Goal: Use online tool/utility: Utilize a website feature to perform a specific function

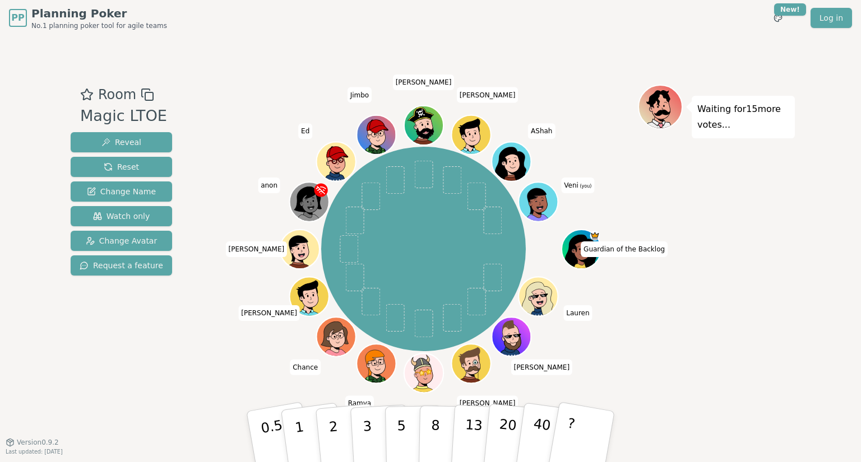
click at [540, 203] on icon at bounding box center [539, 203] width 4 height 3
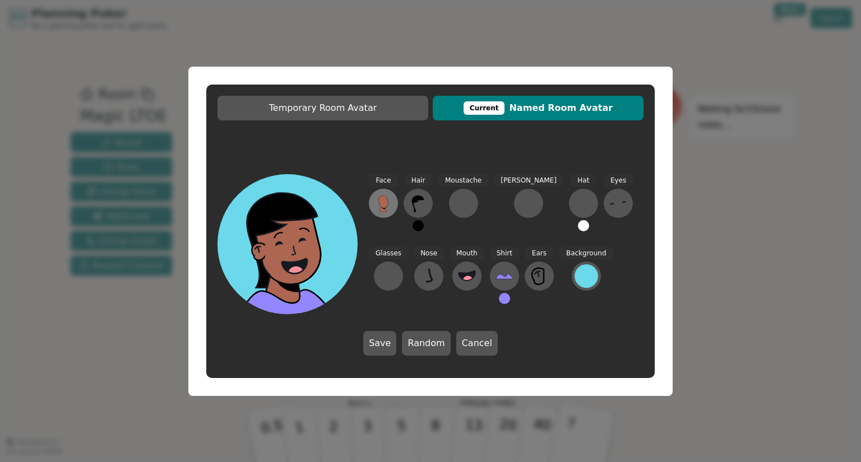
click at [384, 208] on icon at bounding box center [383, 202] width 10 height 13
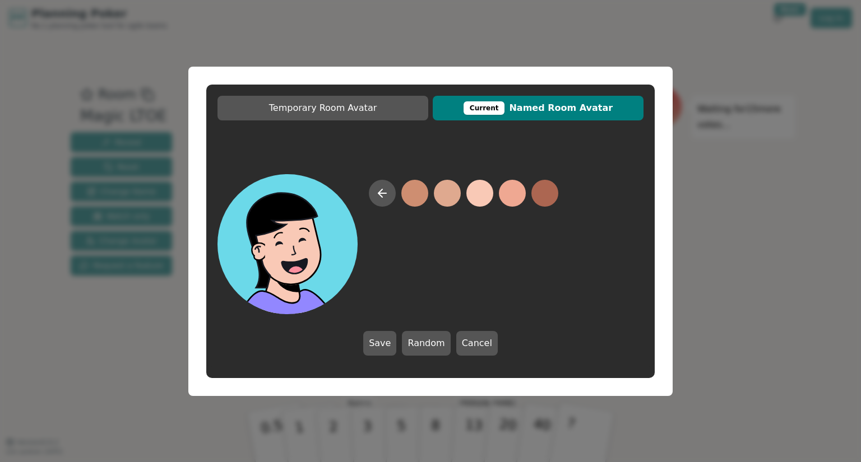
click at [481, 194] on button at bounding box center [479, 193] width 27 height 27
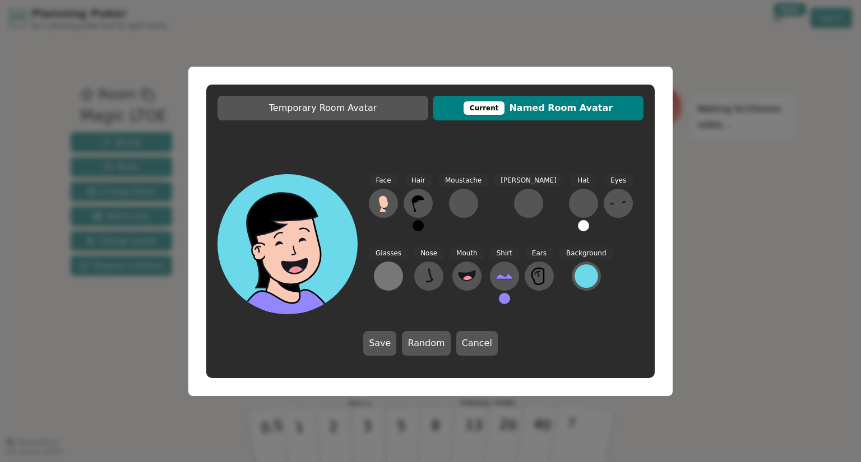
click at [397, 267] on div at bounding box center [388, 276] width 18 height 18
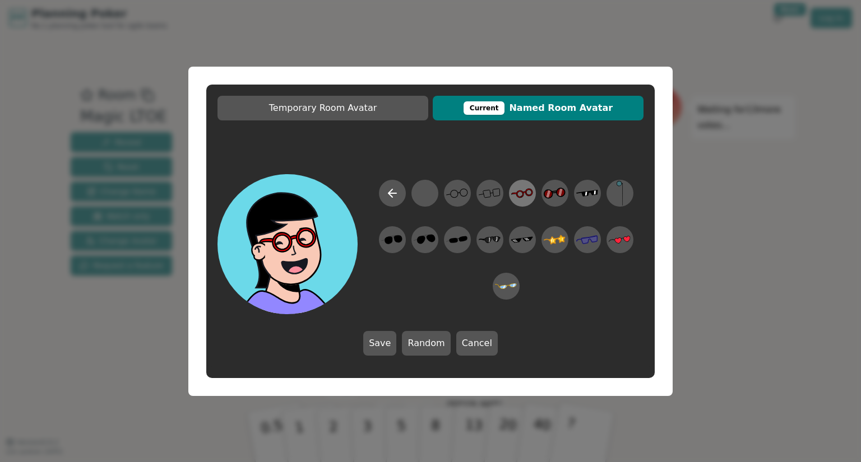
click at [526, 197] on icon at bounding box center [522, 192] width 22 height 25
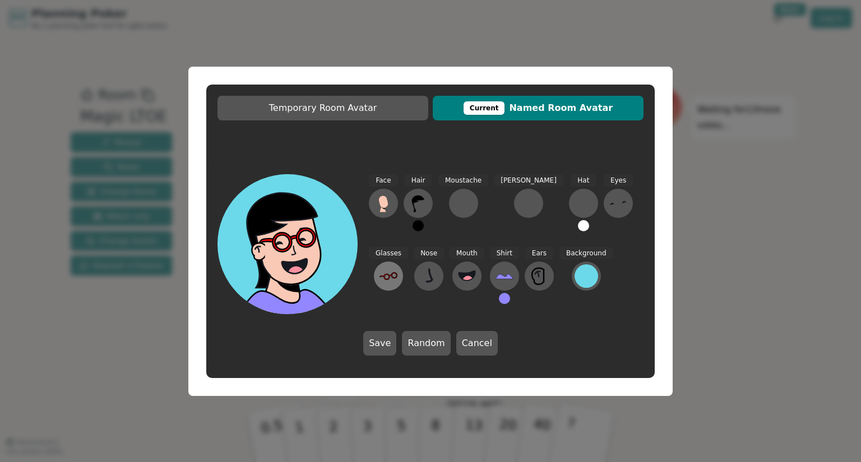
click at [389, 275] on icon at bounding box center [386, 277] width 5 height 5
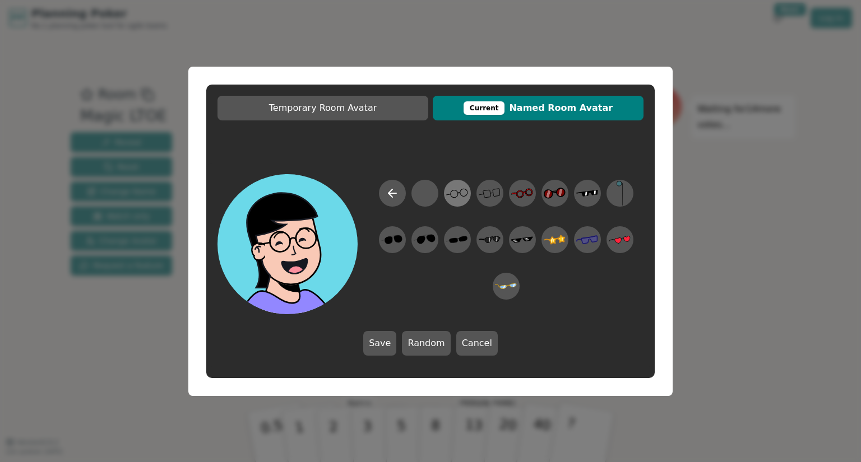
click at [461, 196] on icon at bounding box center [457, 192] width 22 height 25
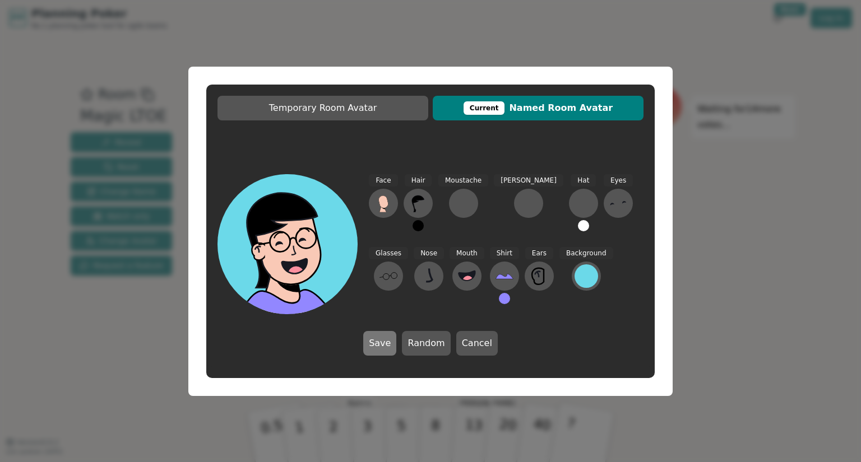
click at [388, 346] on button "Save" at bounding box center [379, 343] width 33 height 25
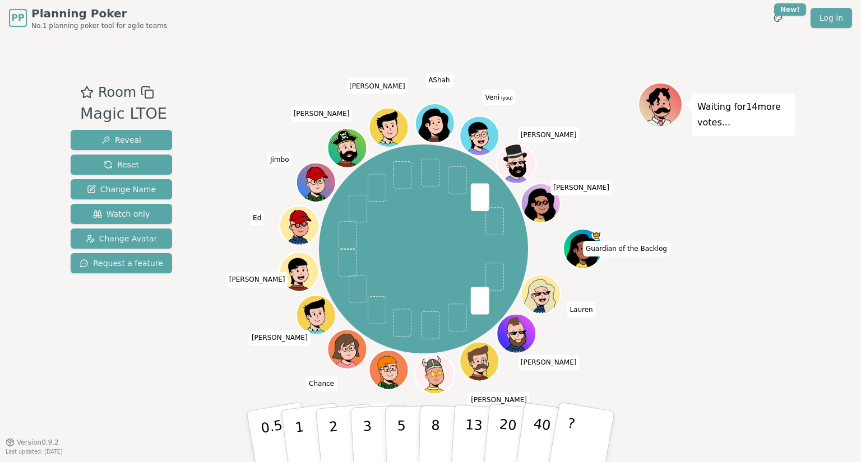
click at [726, 331] on div "Waiting for 14 more votes..." at bounding box center [716, 238] width 157 height 313
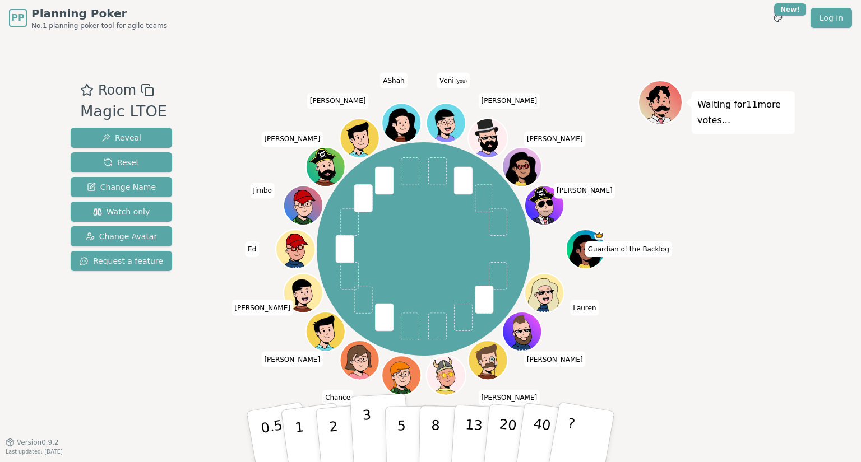
click at [368, 433] on p "3" at bounding box center [368, 437] width 12 height 61
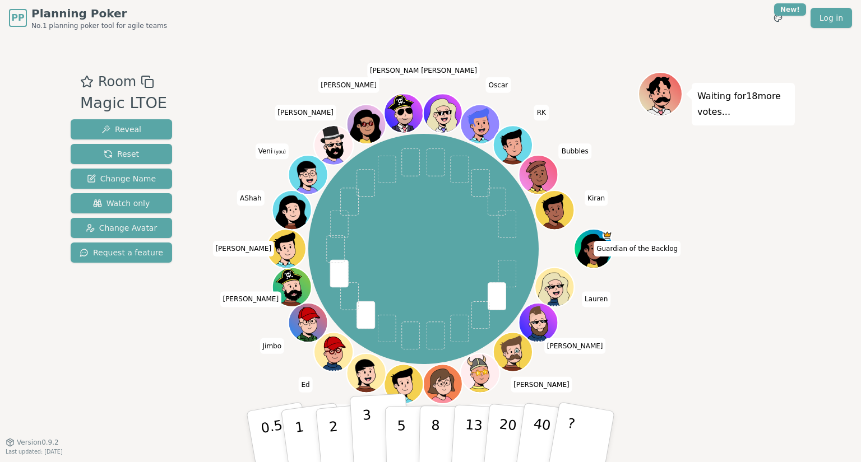
click at [369, 433] on p "3" at bounding box center [368, 437] width 12 height 61
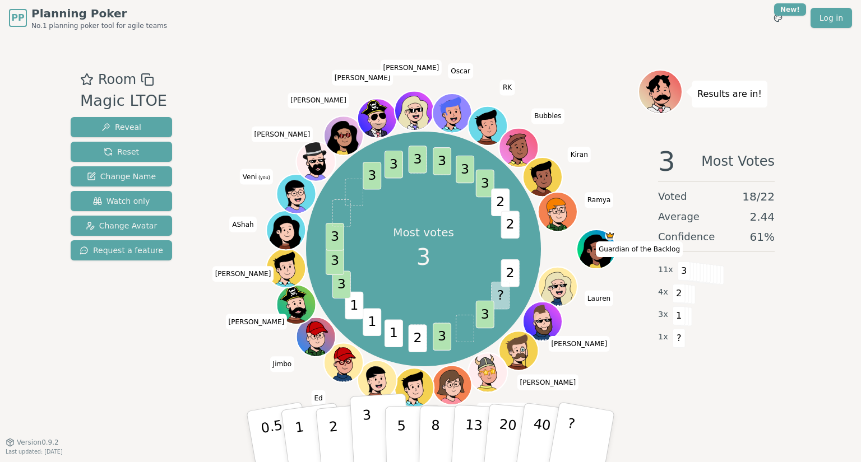
click at [371, 439] on button "3" at bounding box center [380, 436] width 61 height 87
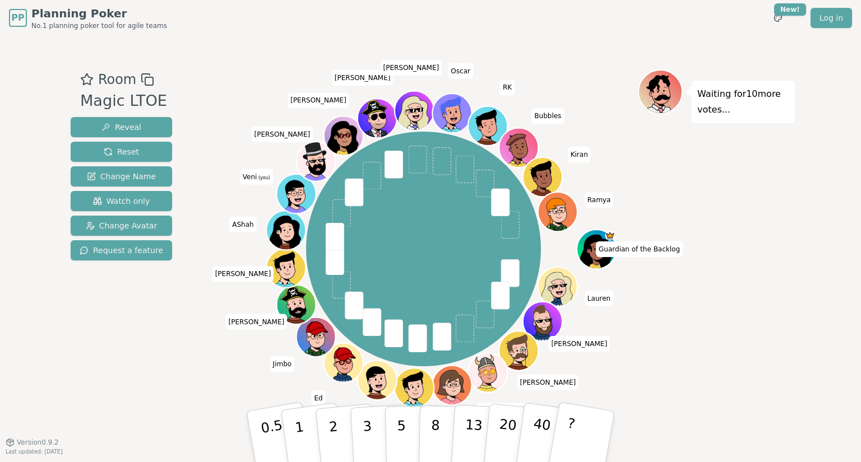
click at [194, 312] on div "Room Magic LTOE Reveal Reset Change Name Watch only Change Avatar Request a fea…" at bounding box center [430, 238] width 729 height 339
click at [364, 438] on p "3" at bounding box center [368, 437] width 12 height 61
click at [795, 319] on div "PP Planning Poker No.1 planning poker tool for agile teams Toggle theme New! Lo…" at bounding box center [430, 231] width 861 height 462
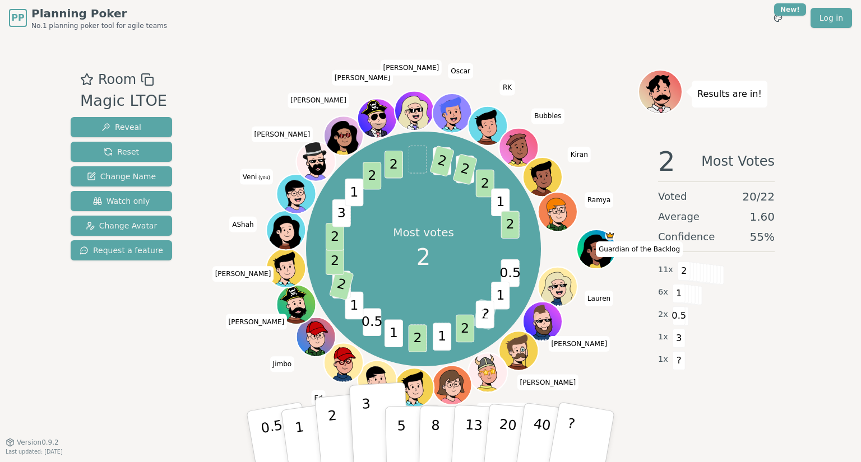
click at [331, 438] on p "2" at bounding box center [334, 438] width 15 height 61
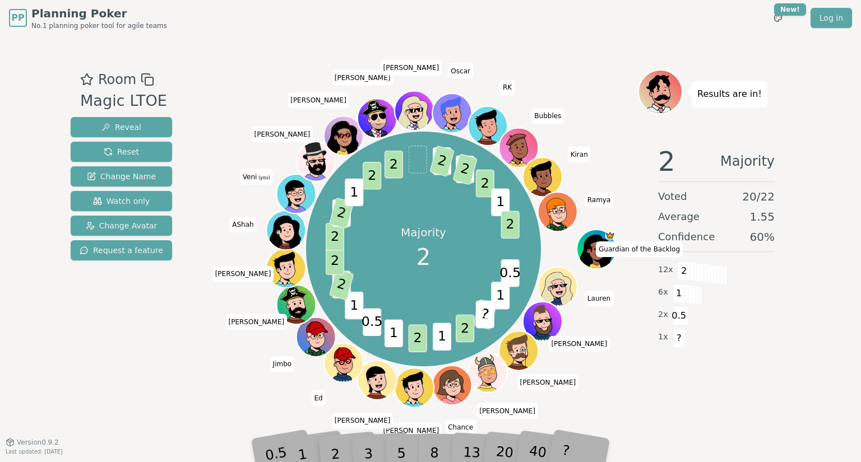
click at [759, 349] on div "2 Majority Voted 20 / 22 Average 1.55 Confidence 60 % 12 x 2 6 x 1 2 x 0.5 1 x ?" at bounding box center [716, 249] width 157 height 224
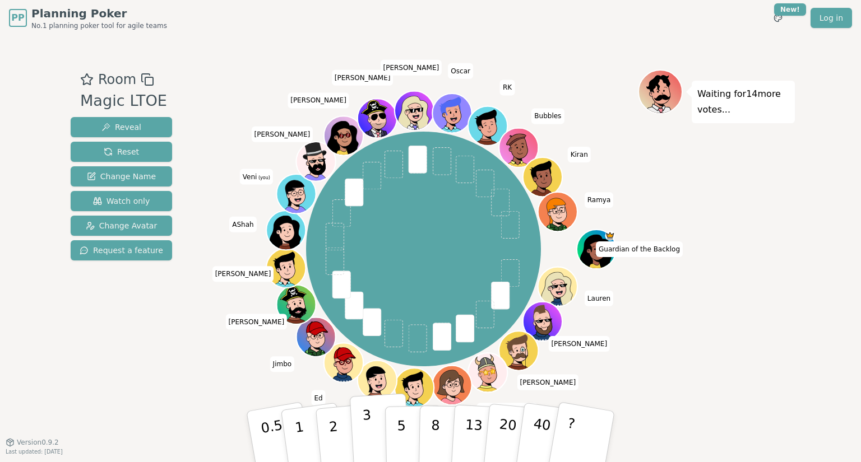
click at [368, 444] on p "3" at bounding box center [368, 437] width 12 height 61
click at [743, 326] on div "Waiting for 12 more votes..." at bounding box center [716, 238] width 157 height 339
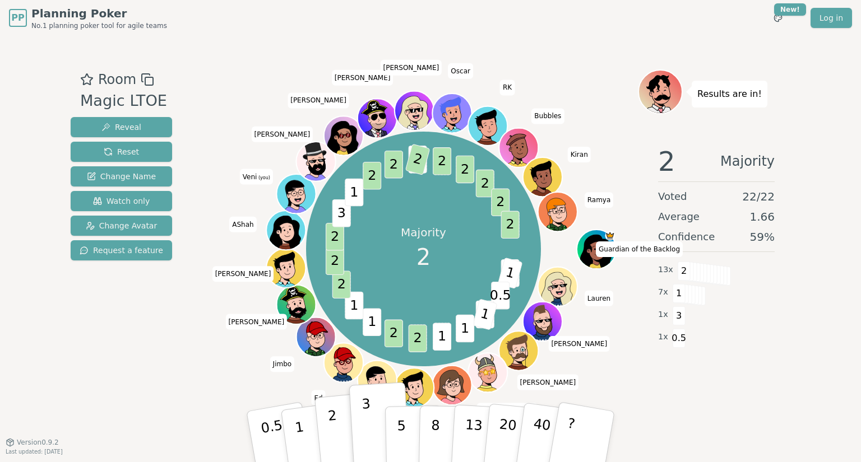
click at [332, 434] on p "2" at bounding box center [334, 438] width 15 height 61
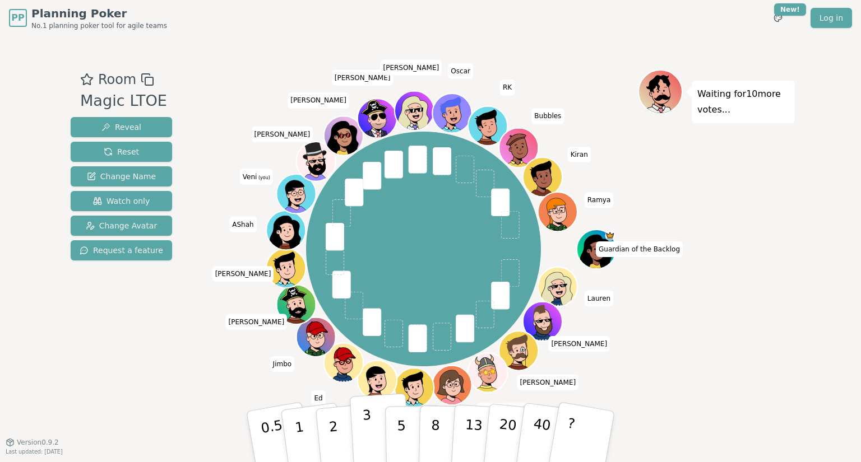
click at [373, 443] on button "3" at bounding box center [380, 436] width 61 height 87
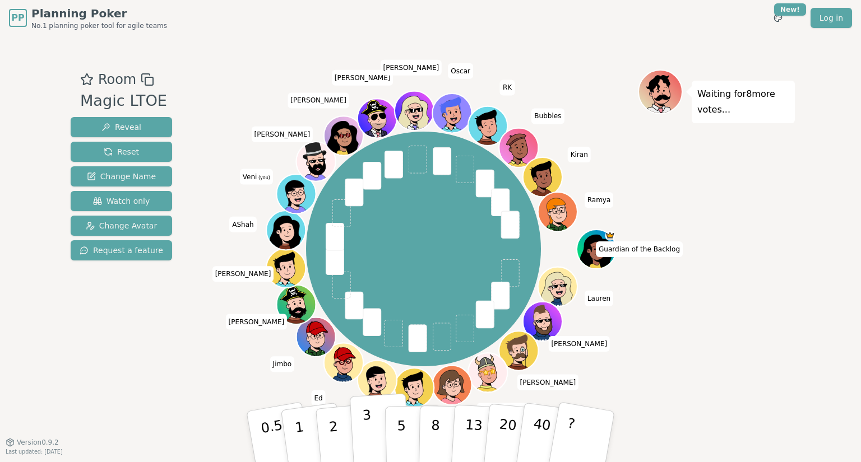
click at [372, 439] on button "3" at bounding box center [380, 436] width 61 height 87
click at [741, 291] on div "Waiting for 5 more votes..." at bounding box center [716, 238] width 157 height 339
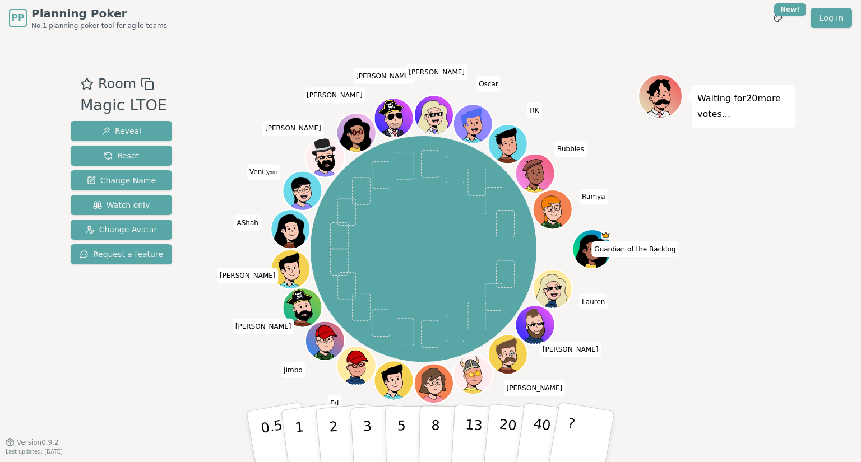
click at [807, 212] on div "PP Planning Poker No.1 planning poker tool for agile teams Toggle theme New! Lo…" at bounding box center [430, 231] width 861 height 462
